Goal: Entertainment & Leisure: Consume media (video, audio)

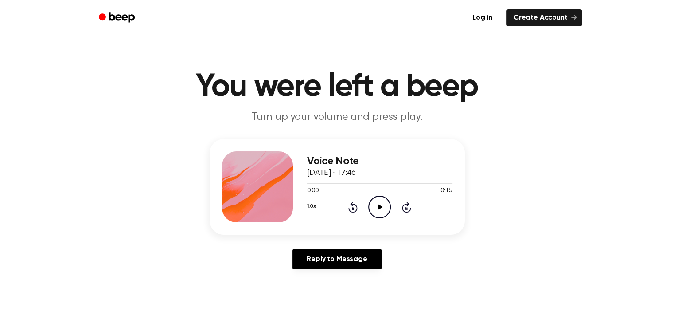
click at [374, 211] on icon "Play Audio" at bounding box center [379, 206] width 23 height 23
click at [379, 203] on icon "Play Audio" at bounding box center [379, 206] width 23 height 23
click at [373, 187] on div "0:12 0:15" at bounding box center [379, 190] width 145 height 9
click at [369, 182] on div at bounding box center [379, 182] width 145 height 7
click at [380, 206] on icon at bounding box center [380, 207] width 4 height 6
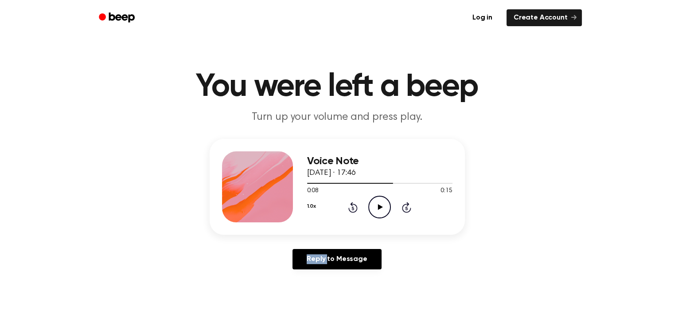
click at [380, 206] on icon at bounding box center [380, 207] width 5 height 6
click at [380, 206] on icon at bounding box center [380, 207] width 4 height 6
click at [383, 209] on icon "Play Audio" at bounding box center [379, 206] width 23 height 23
click at [387, 204] on icon "Play Audio" at bounding box center [379, 206] width 23 height 23
click at [386, 205] on icon "Play Audio" at bounding box center [379, 206] width 23 height 23
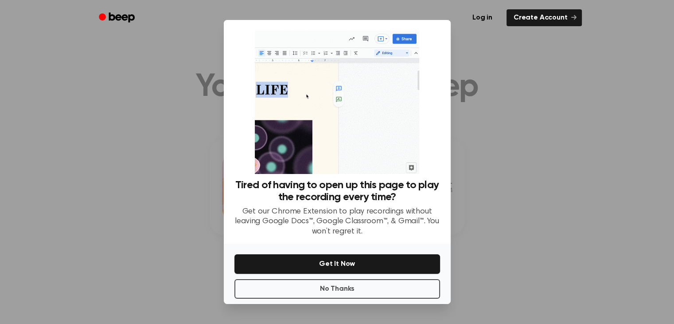
click at [477, 227] on div at bounding box center [337, 162] width 674 height 324
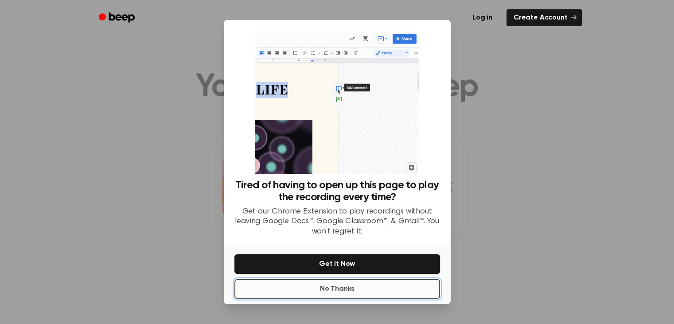
click at [386, 293] on button "No Thanks" at bounding box center [337, 289] width 206 height 20
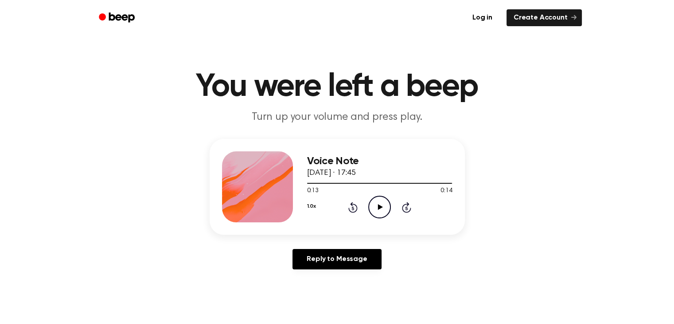
click at [372, 206] on icon "Play Audio" at bounding box center [379, 206] width 23 height 23
click at [383, 205] on icon "Play Audio" at bounding box center [379, 206] width 23 height 23
click at [378, 207] on icon at bounding box center [380, 207] width 5 height 6
